Goal: Information Seeking & Learning: Learn about a topic

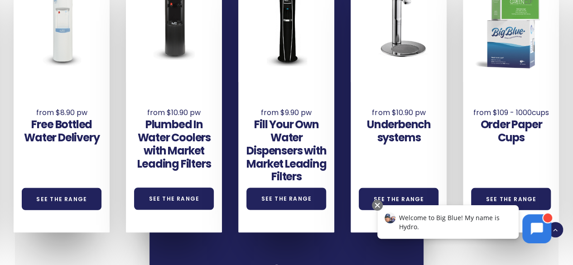
scroll to position [634, 0]
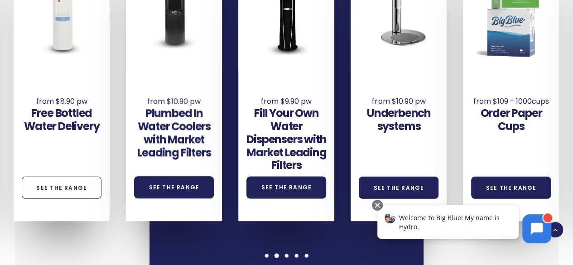
click at [54, 177] on link "See the Range" at bounding box center [62, 187] width 80 height 22
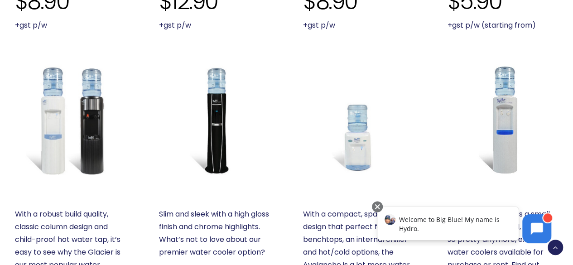
scroll to position [521, 0]
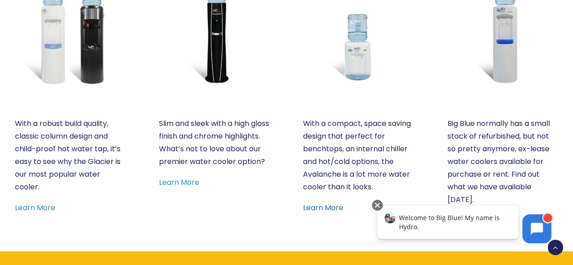
click at [322, 209] on link "Learn More" at bounding box center [323, 207] width 40 height 10
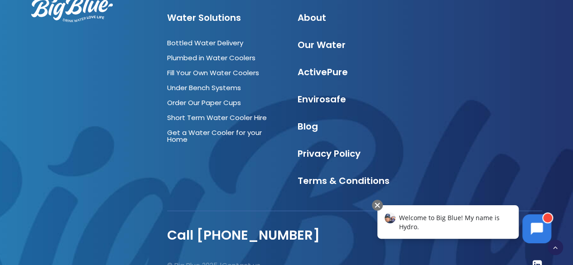
scroll to position [1732, 0]
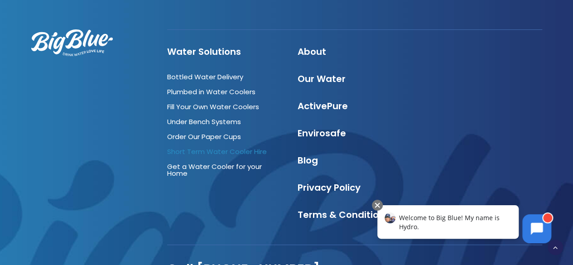
click at [230, 147] on link "Short Term Water Cooler Hire" at bounding box center [217, 152] width 100 height 10
